Goal: Task Accomplishment & Management: Manage account settings

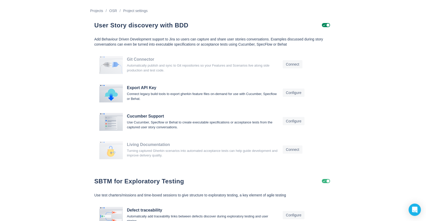
click at [326, 180] on span "Uncheck" at bounding box center [324, 181] width 4 height 4
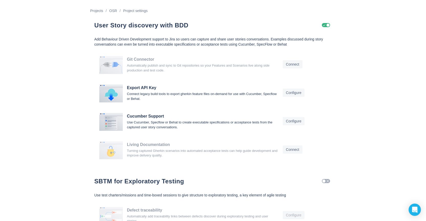
click at [323, 27] on span "Uncheck" at bounding box center [324, 25] width 4 height 4
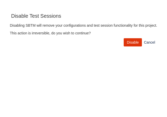
scroll to position [109, 159]
click at [132, 41] on span "Disable" at bounding box center [133, 42] width 12 height 8
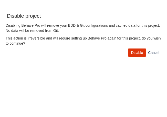
scroll to position [109, 159]
click at [139, 52] on span "Disable" at bounding box center [137, 52] width 12 height 8
